Goal: Task Accomplishment & Management: Use online tool/utility

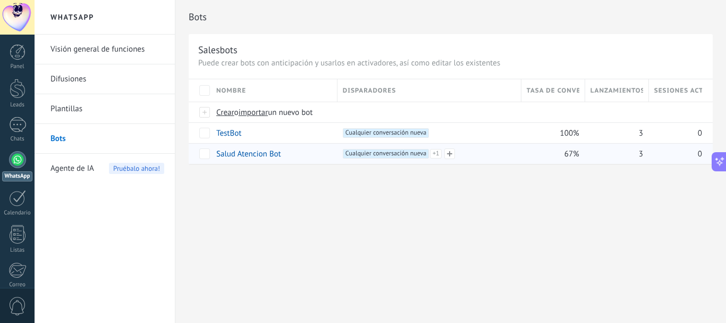
click at [472, 153] on div "+2 Cualquier conversación nueva +1 Cualquier conversación nueva +0" at bounding box center [430, 166] width 171 height 35
click at [265, 153] on link "Salud Atencion Bot" at bounding box center [248, 154] width 65 height 10
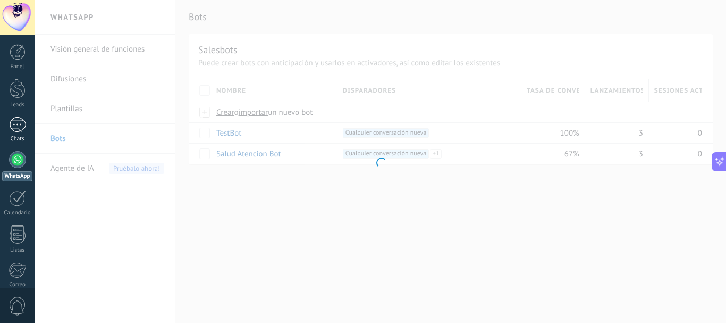
click at [13, 123] on div at bounding box center [17, 124] width 17 height 15
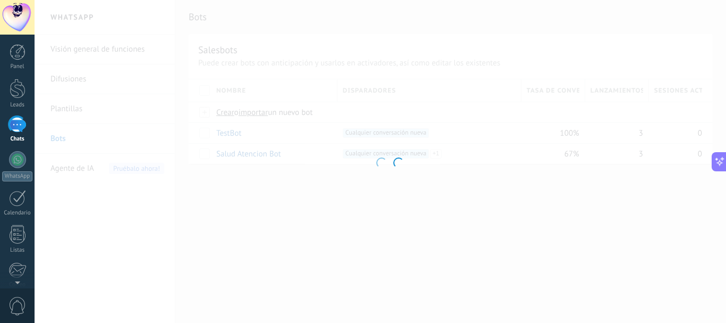
click at [13, 123] on div at bounding box center [17, 124] width 17 height 15
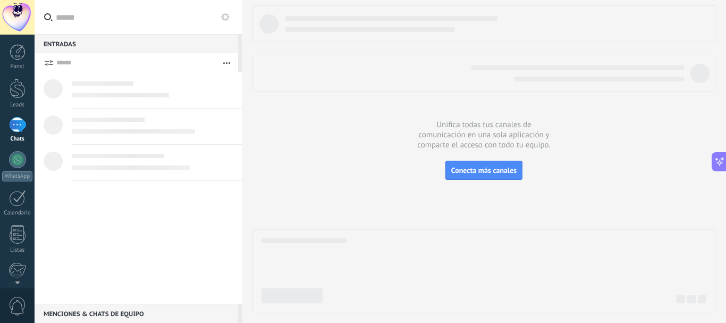
click at [149, 136] on div at bounding box center [153, 131] width 162 height 12
drag, startPoint x: 462, startPoint y: 138, endPoint x: 375, endPoint y: 106, distance: 92.6
click at [453, 133] on div at bounding box center [483, 158] width 463 height 307
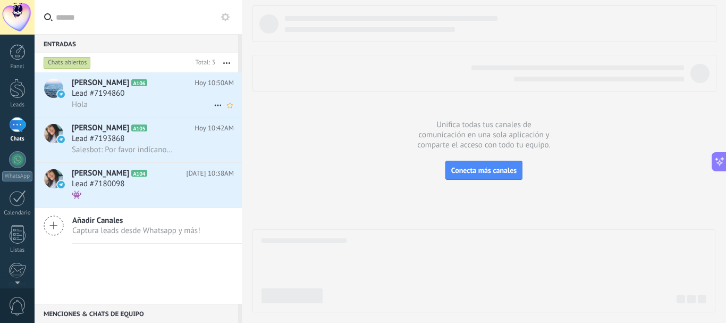
click at [130, 104] on div "Hola" at bounding box center [153, 104] width 162 height 11
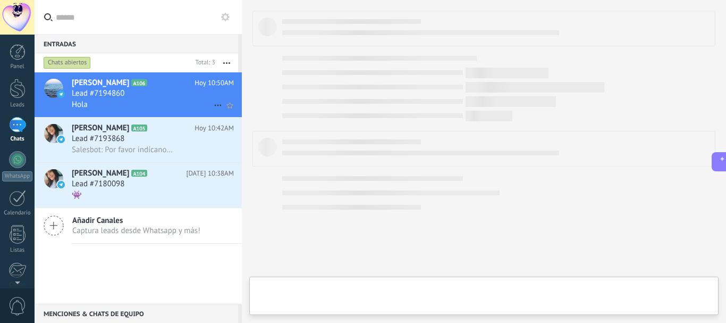
click at [130, 104] on div "Hola" at bounding box center [153, 104] width 162 height 11
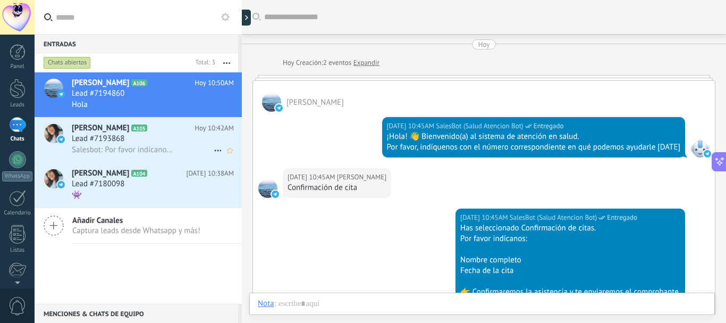
scroll to position [225, 0]
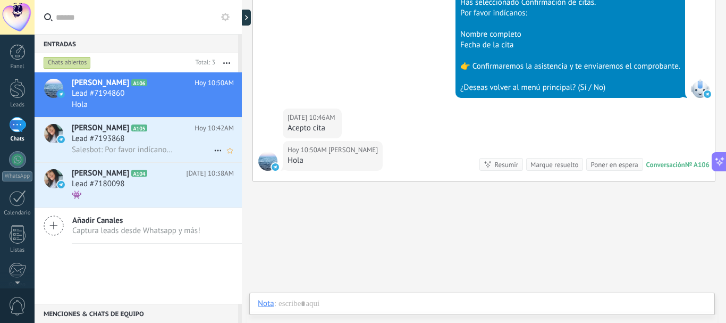
click at [145, 141] on div "Lead #7193868" at bounding box center [153, 138] width 162 height 11
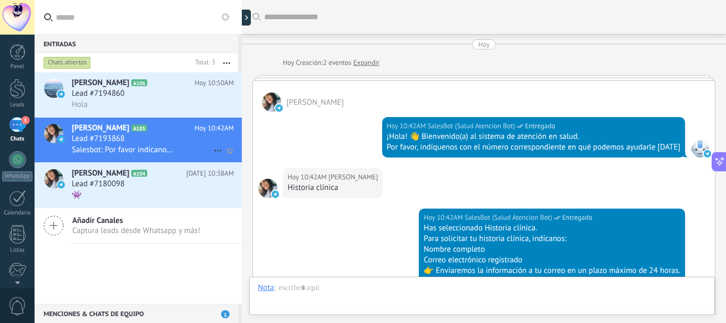
scroll to position [287, 0]
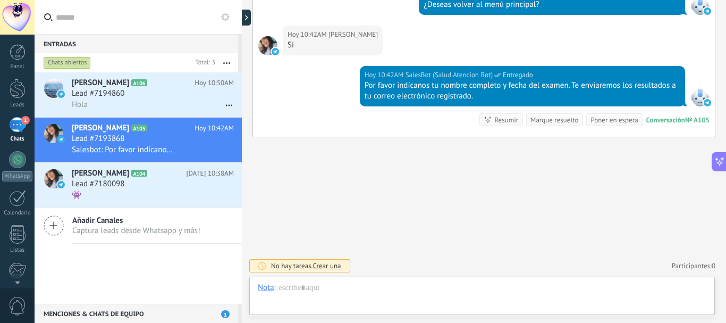
click at [163, 72] on div "Chats abiertos" at bounding box center [116, 62] width 150 height 19
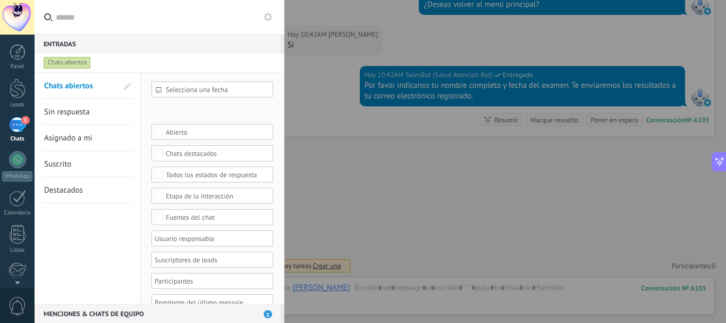
click at [322, 81] on div at bounding box center [363, 161] width 726 height 323
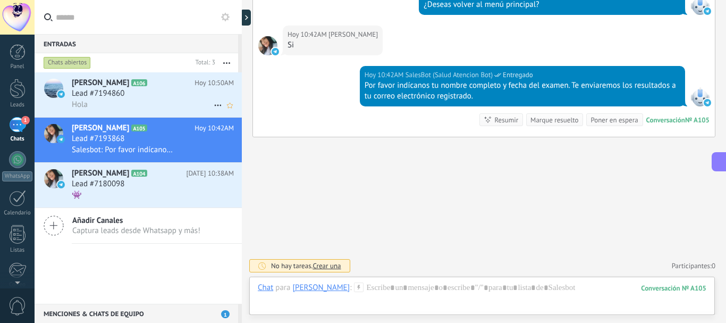
click at [146, 101] on div "Hola" at bounding box center [153, 104] width 162 height 11
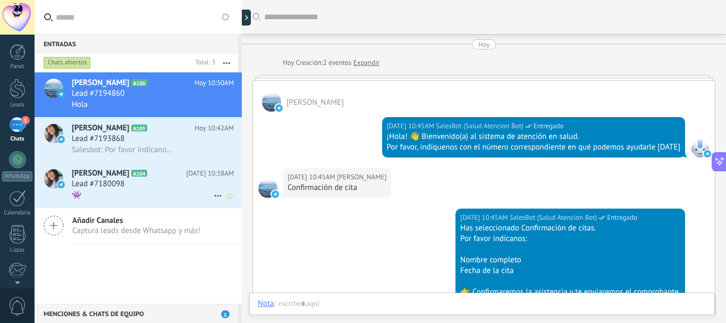
scroll to position [225, 0]
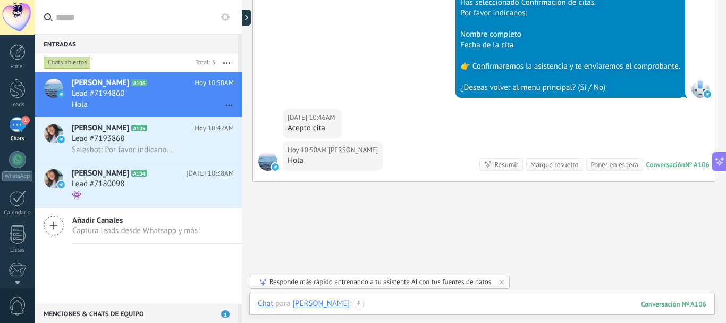
click at [416, 299] on div at bounding box center [482, 314] width 448 height 32
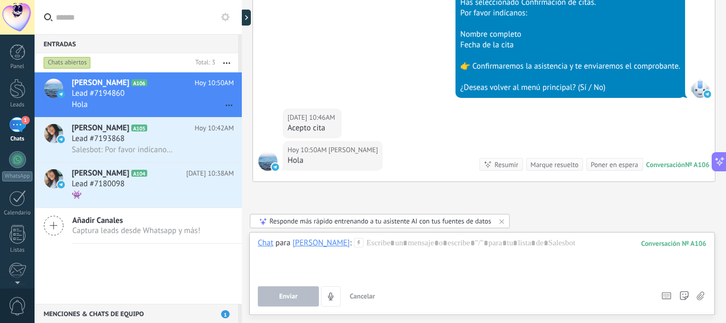
click at [712, 152] on button at bounding box center [719, 161] width 15 height 19
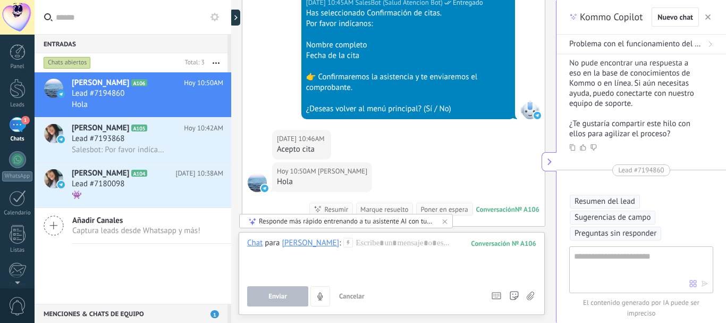
click at [714, 15] on div "Kommo Copilot Nuevo chat" at bounding box center [641, 17] width 170 height 35
click at [428, 270] on div at bounding box center [391, 258] width 289 height 40
click at [265, 305] on button "Enviar" at bounding box center [277, 296] width 61 height 20
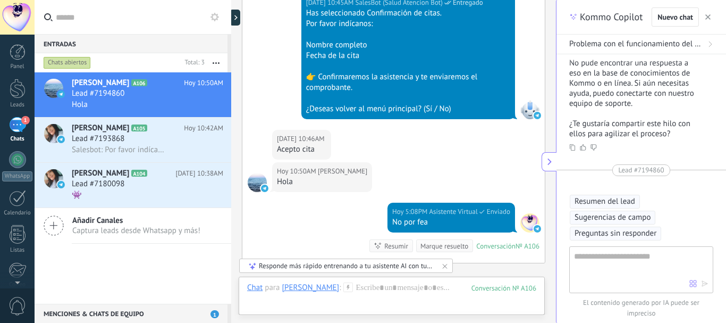
scroll to position [351, 0]
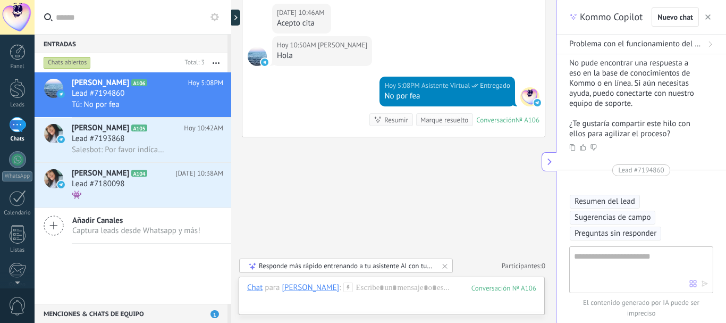
click at [708, 18] on use "button" at bounding box center [707, 16] width 5 height 5
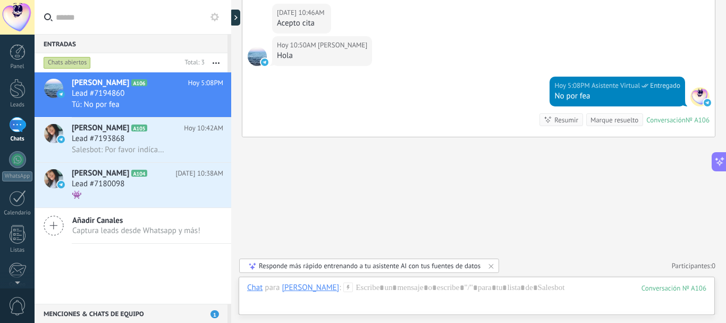
scroll to position [330, 0]
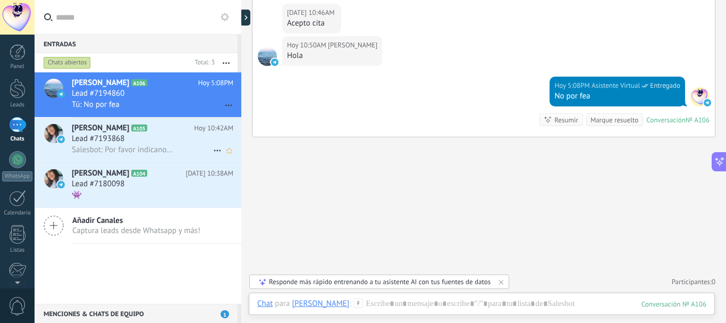
click at [114, 133] on span "[PERSON_NAME]" at bounding box center [100, 128] width 57 height 11
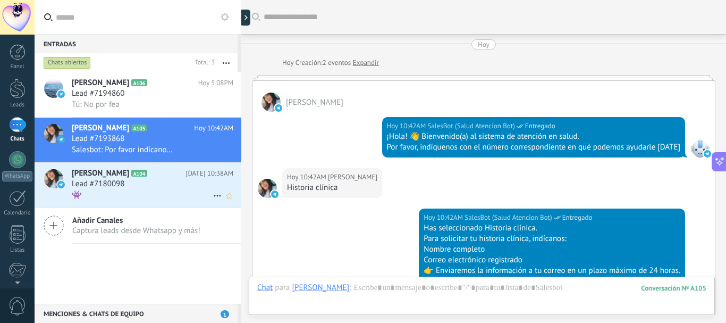
scroll to position [287, 0]
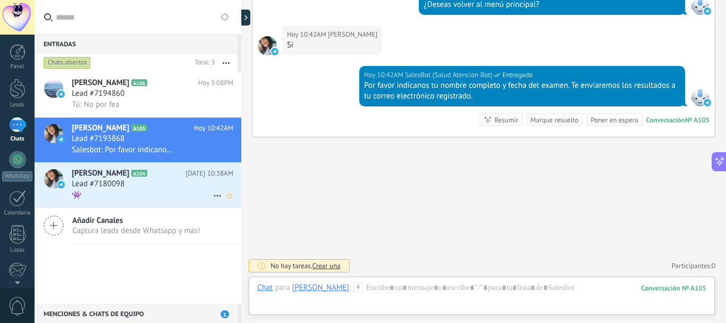
click at [156, 188] on div "Lead #7180098" at bounding box center [153, 184] width 162 height 11
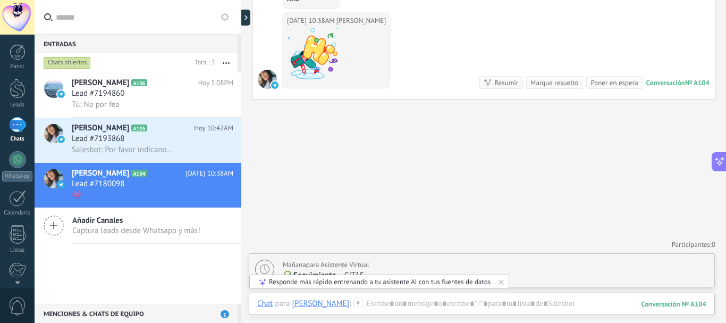
scroll to position [929, 0]
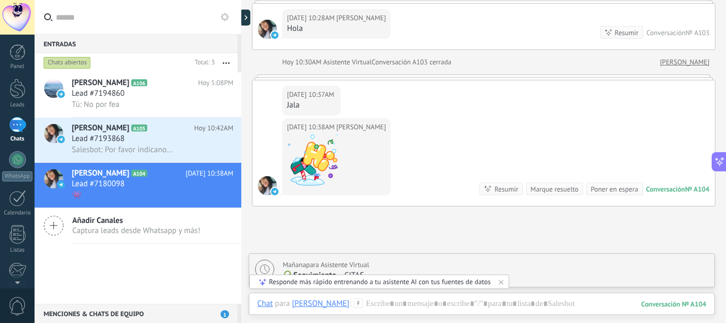
click at [358, 173] on div at bounding box center [336, 160] width 99 height 53
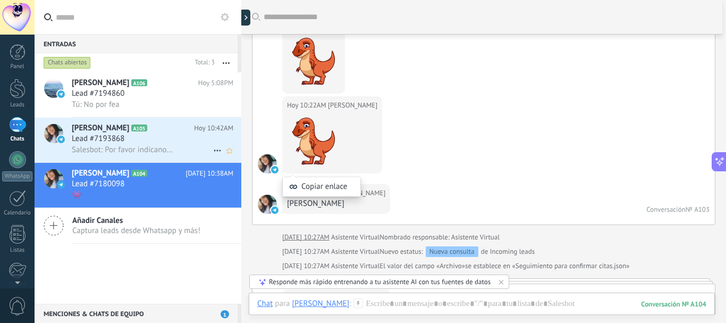
scroll to position [610, 0]
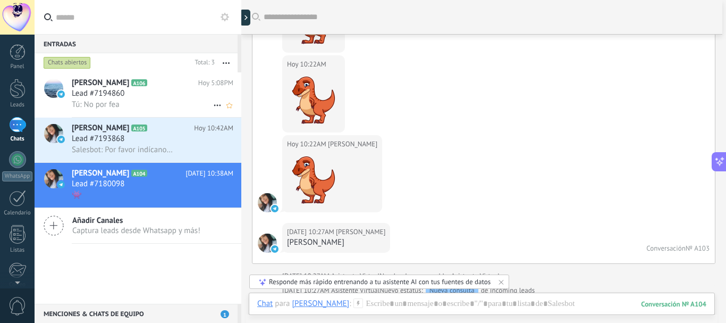
click at [117, 99] on div "Tú: No por fea" at bounding box center [153, 104] width 162 height 11
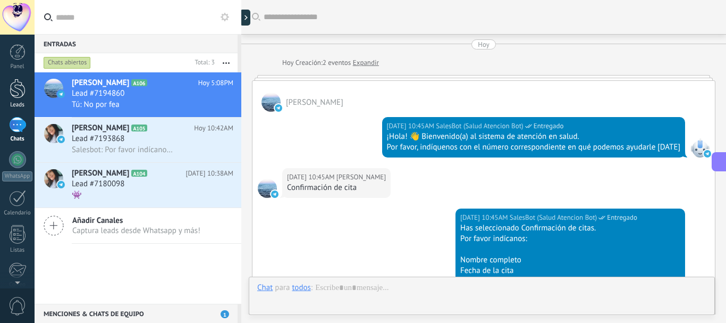
scroll to position [330, 0]
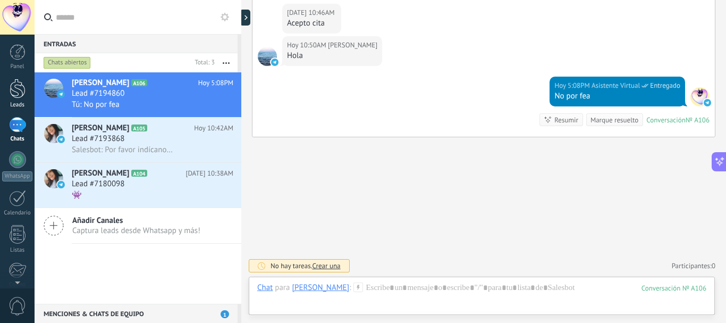
click at [22, 83] on div at bounding box center [18, 89] width 16 height 20
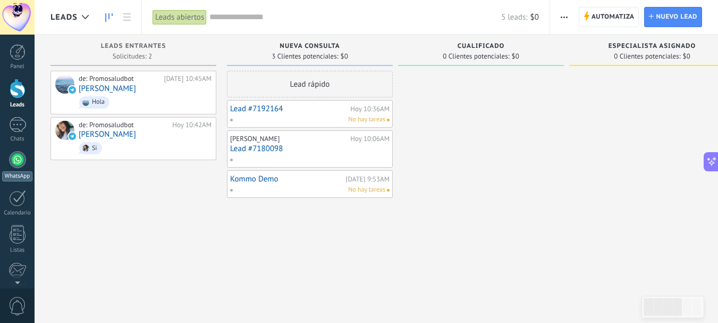
click at [16, 166] on div at bounding box center [17, 159] width 17 height 17
